Goal: Information Seeking & Learning: Understand process/instructions

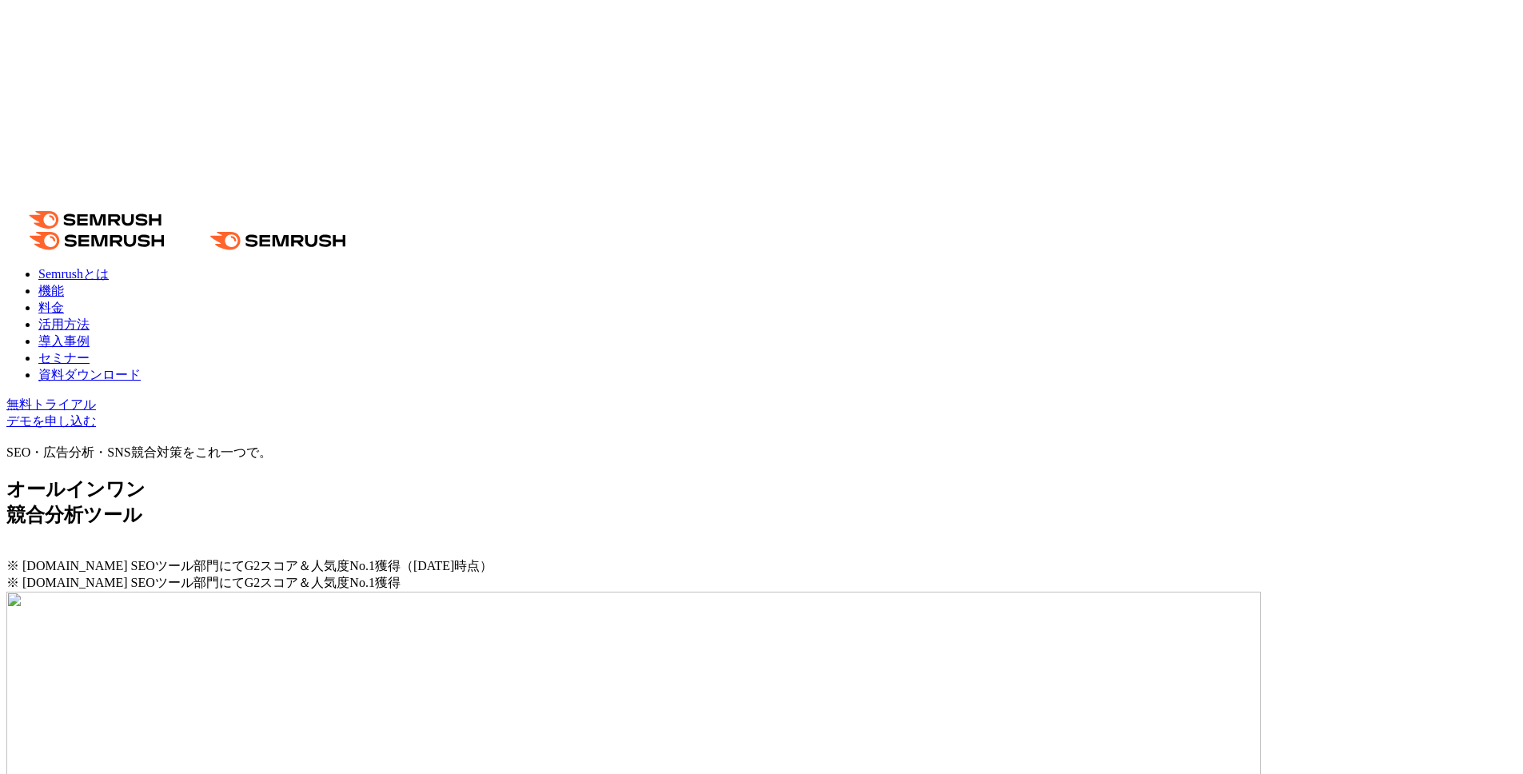
click at [90, 334] on link "導入事例" at bounding box center [63, 341] width 51 height 14
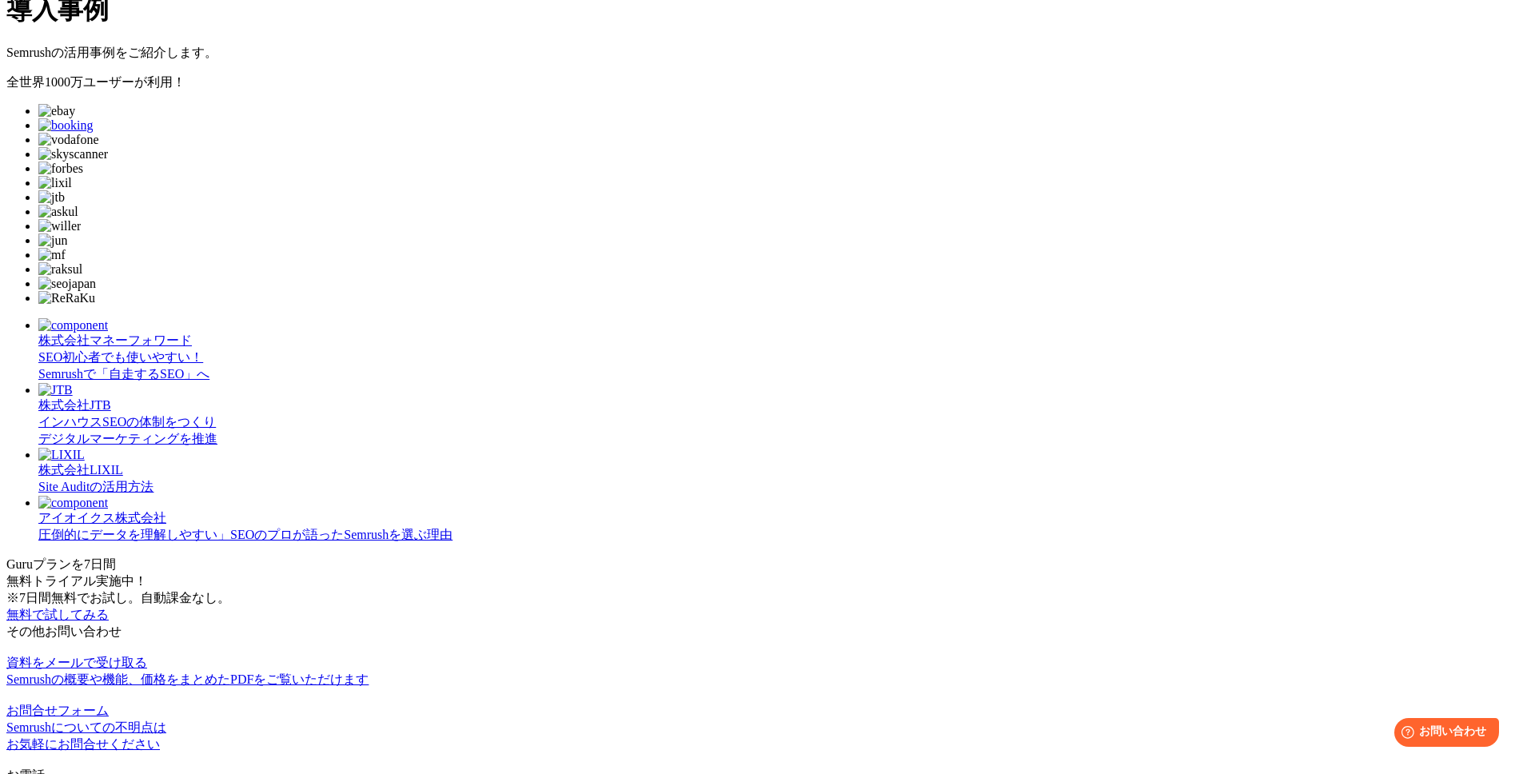
scroll to position [481, 0]
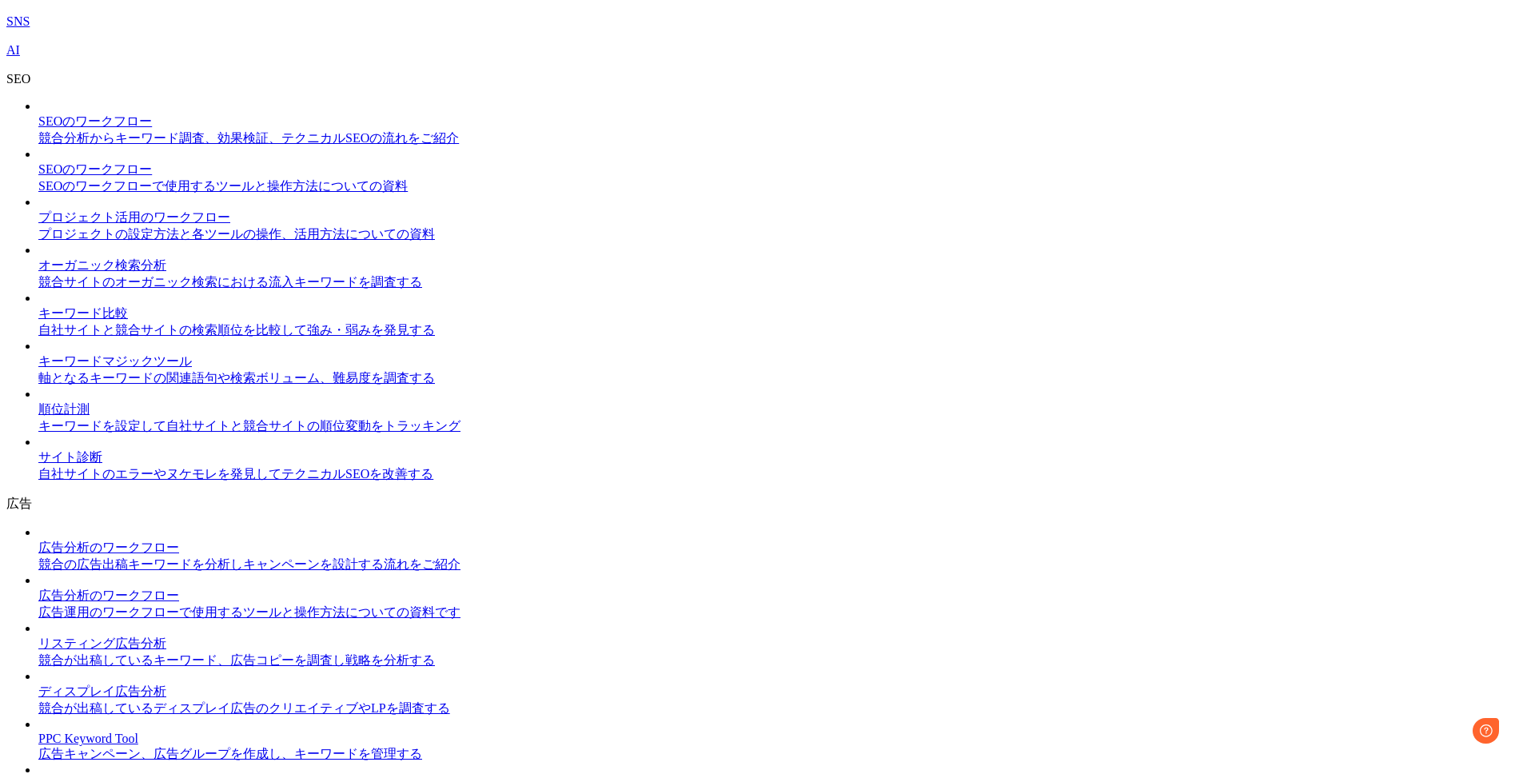
scroll to position [1007, 0]
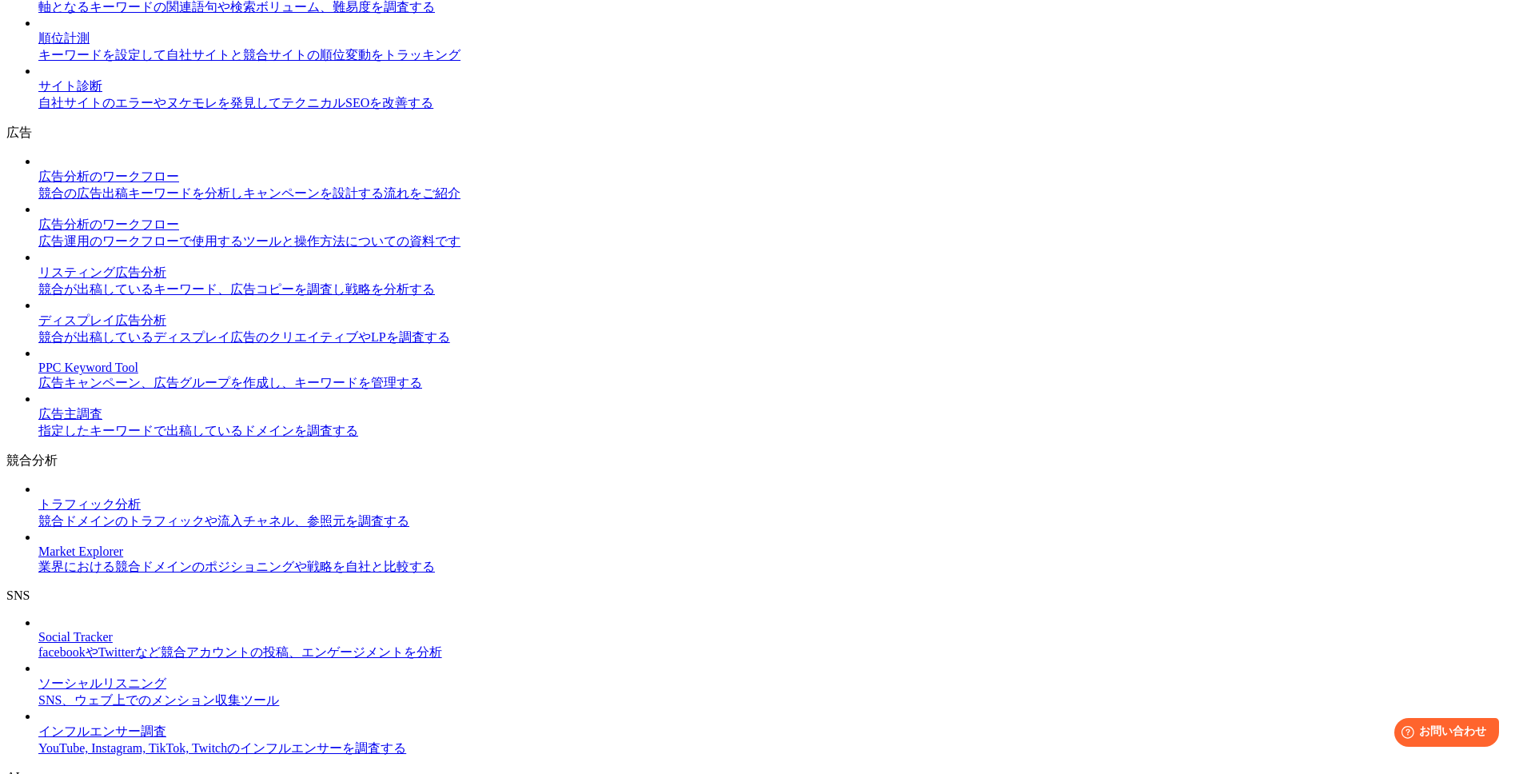
click at [38, 403] on img at bounding box center [38, 403] width 0 height 0
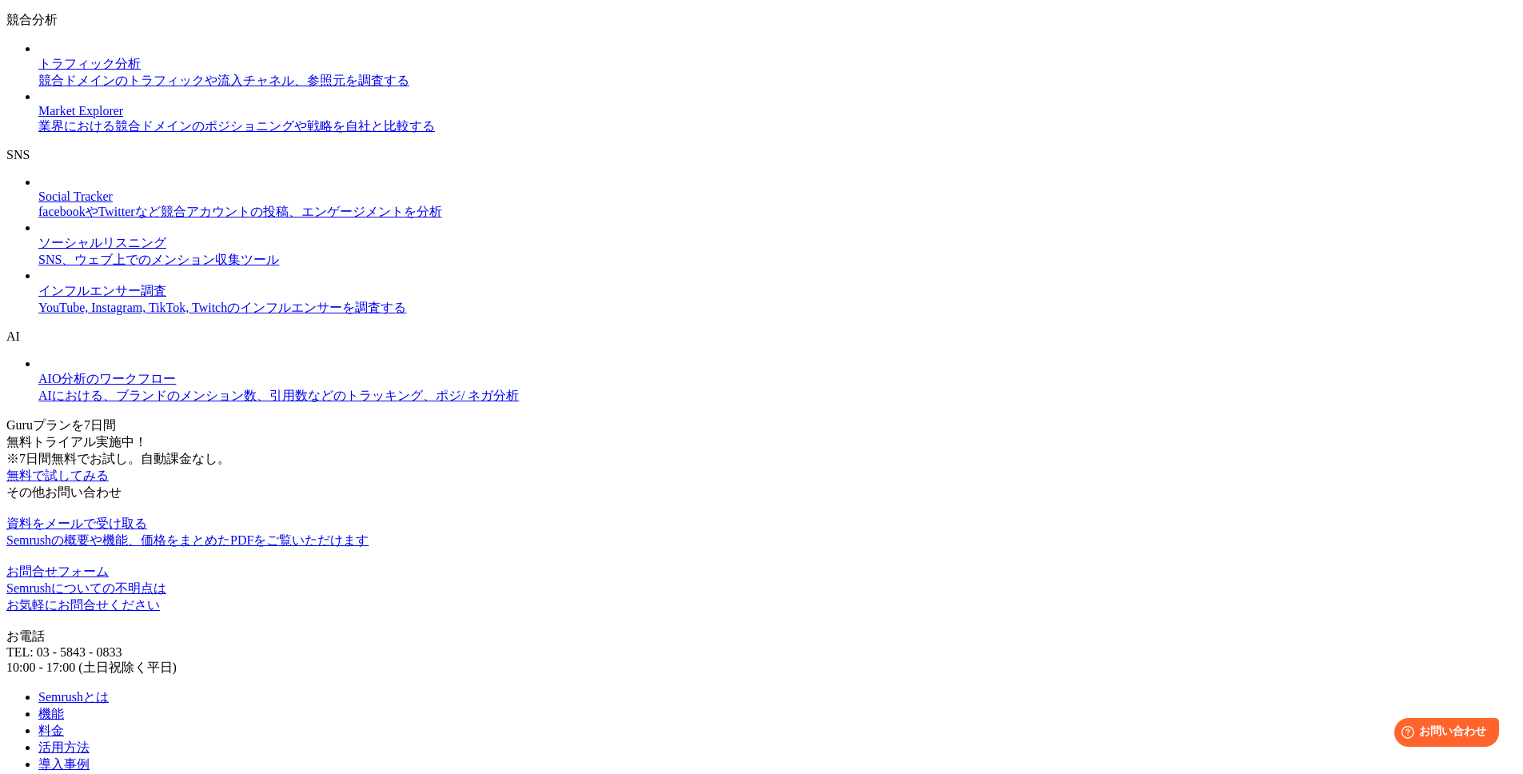
scroll to position [1601, 0]
